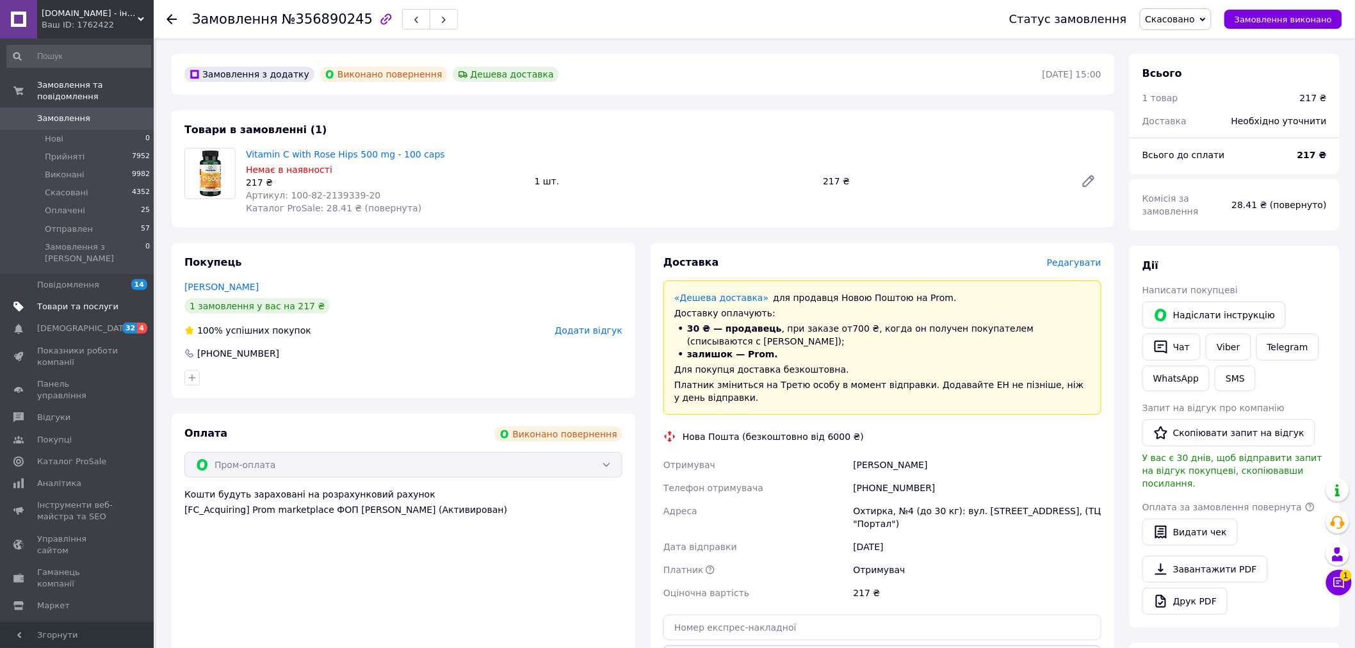
click at [92, 301] on span "Товари та послуги" at bounding box center [77, 307] width 81 height 12
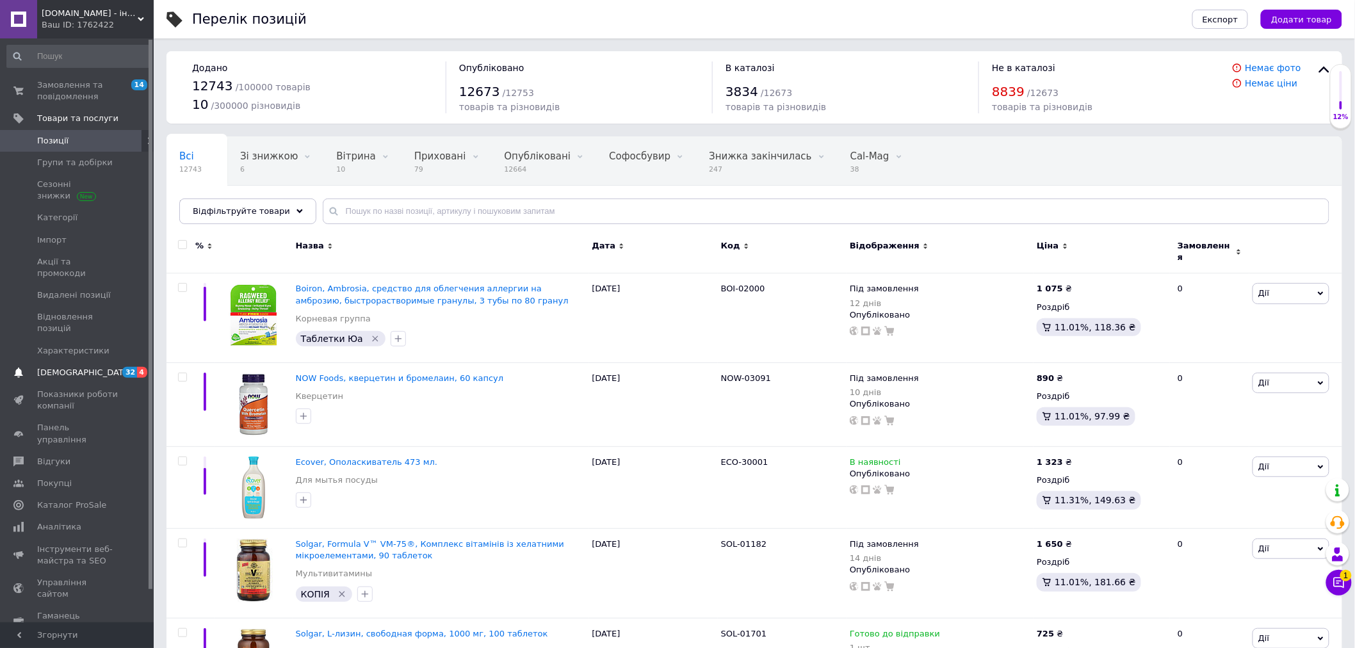
click at [77, 367] on span "[DEMOGRAPHIC_DATA]" at bounding box center [84, 373] width 95 height 12
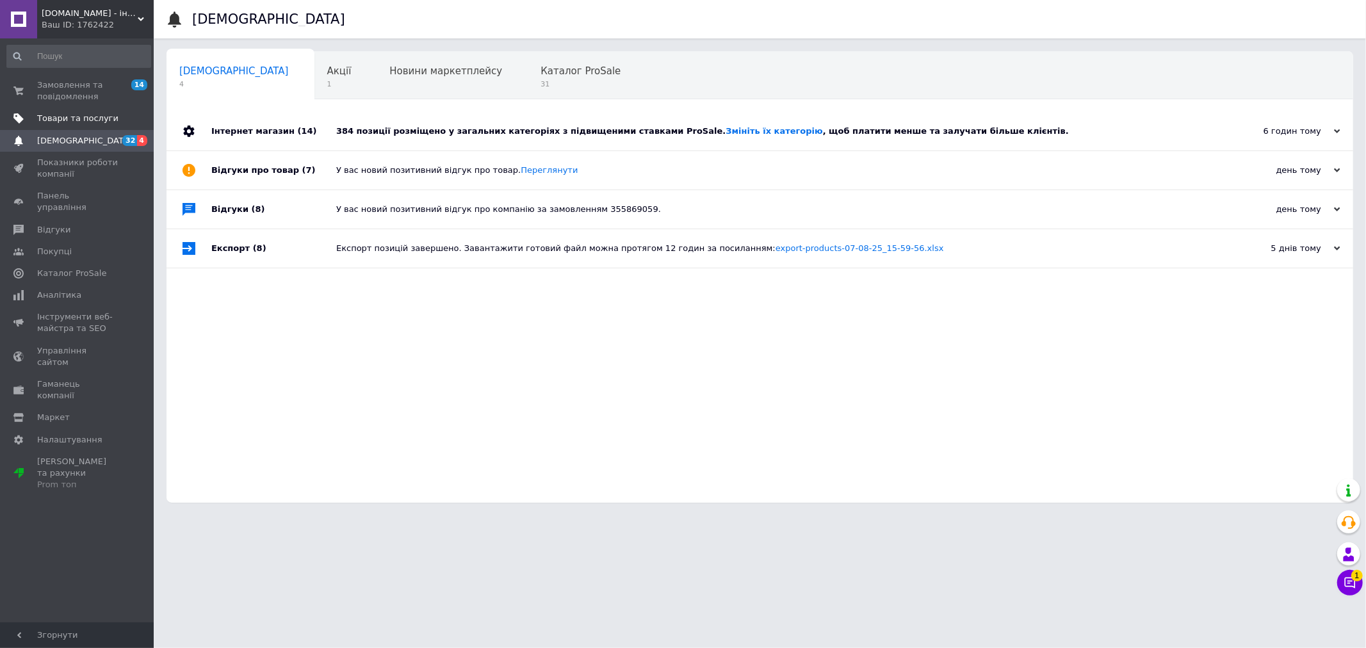
click at [76, 117] on span "Товари та послуги" at bounding box center [77, 119] width 81 height 12
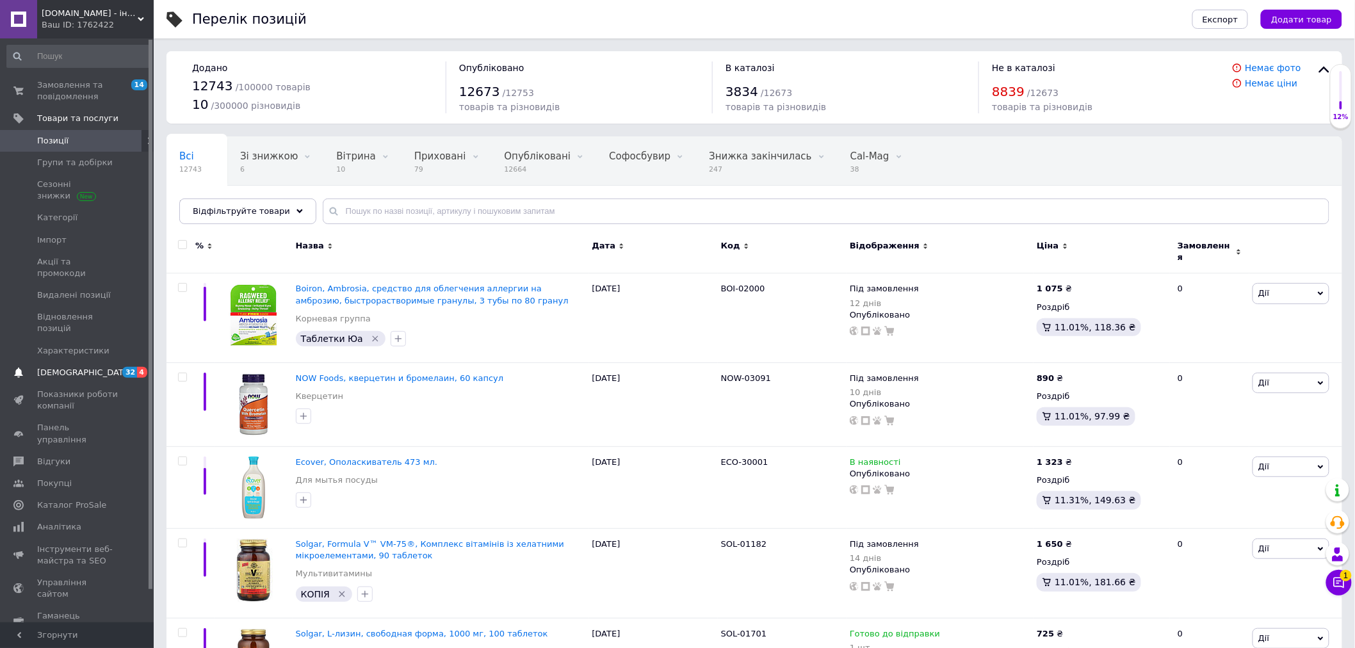
click at [65, 367] on span "[DEMOGRAPHIC_DATA]" at bounding box center [84, 373] width 95 height 12
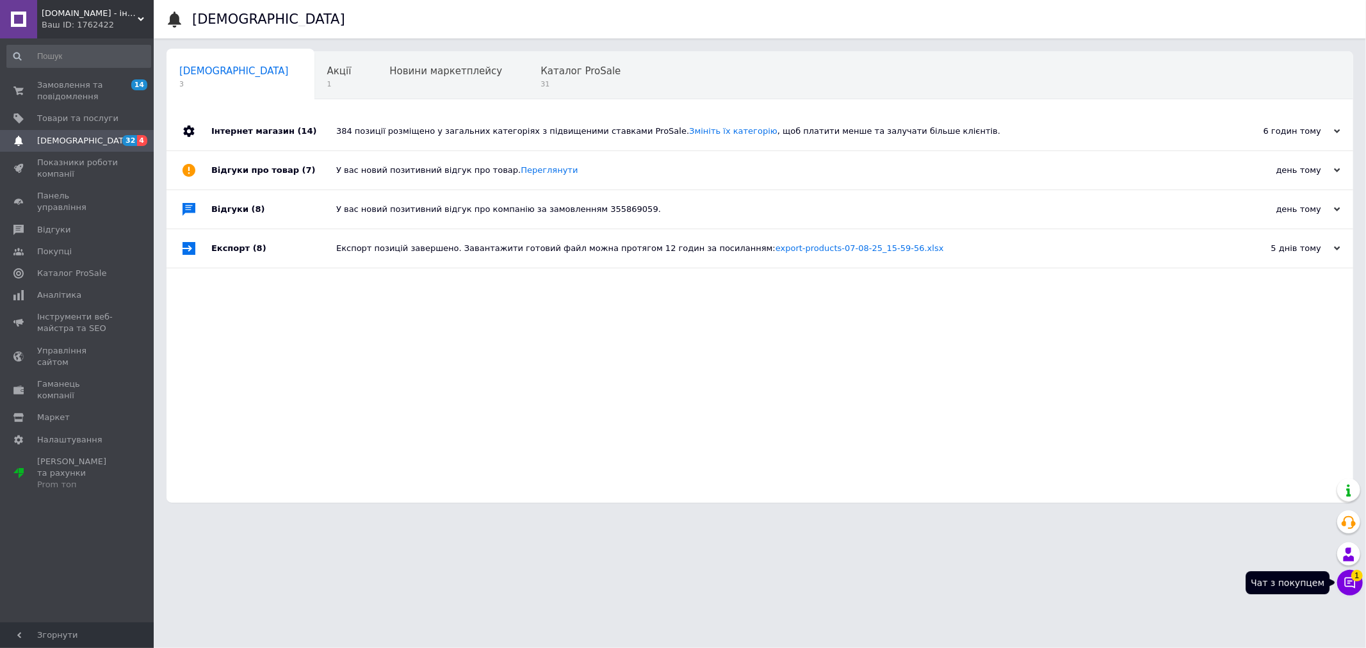
click at [1351, 574] on span "1" at bounding box center [1357, 576] width 12 height 12
